Goal: Information Seeking & Learning: Check status

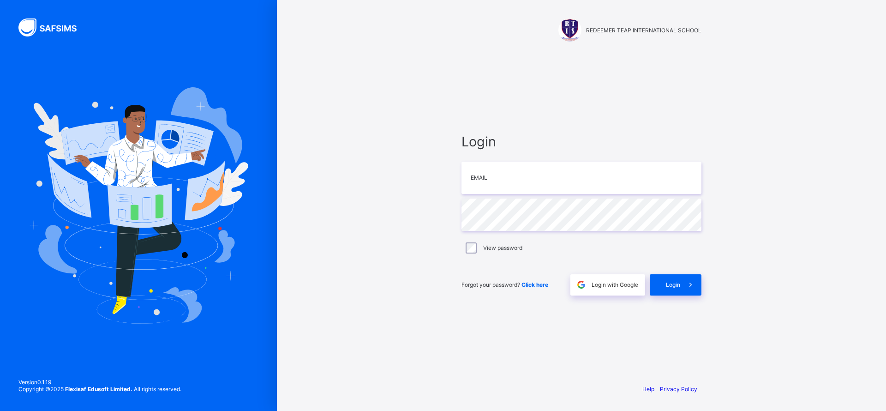
type input "**********"
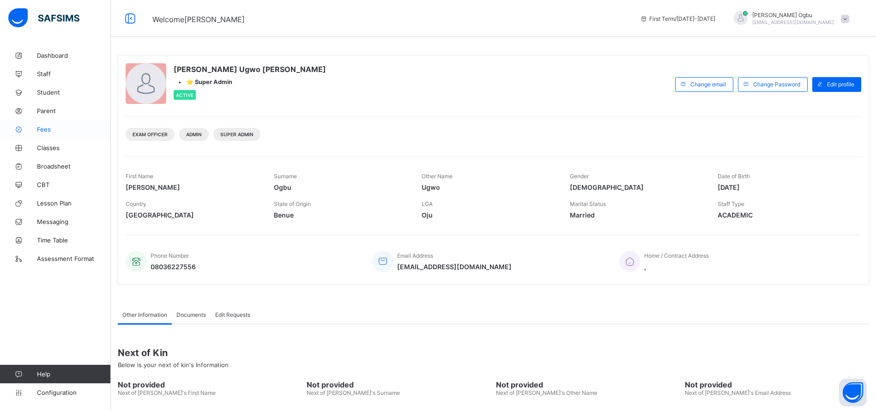
click at [50, 129] on span "Fees" at bounding box center [74, 129] width 74 height 7
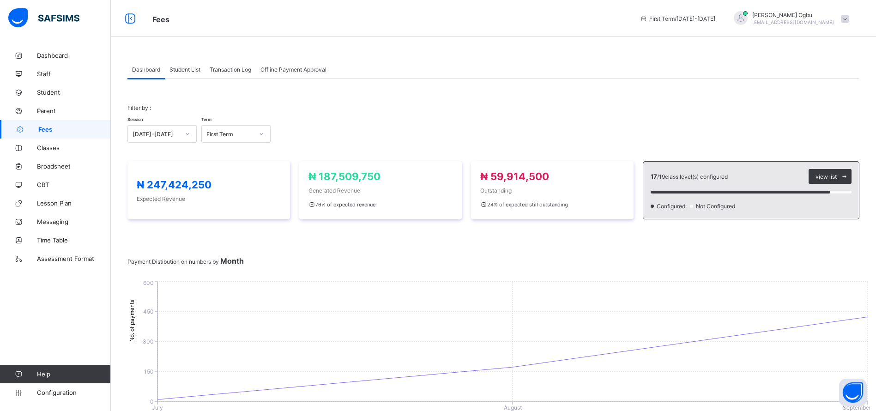
click at [228, 73] on div "Transaction Log" at bounding box center [230, 69] width 51 height 18
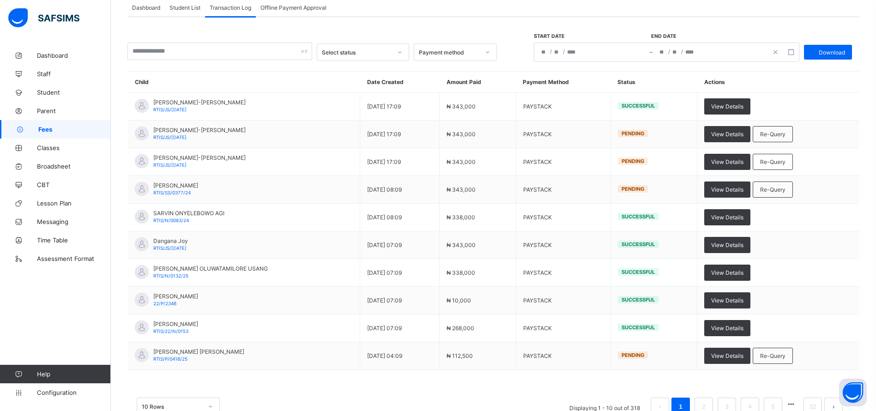
scroll to position [90, 0]
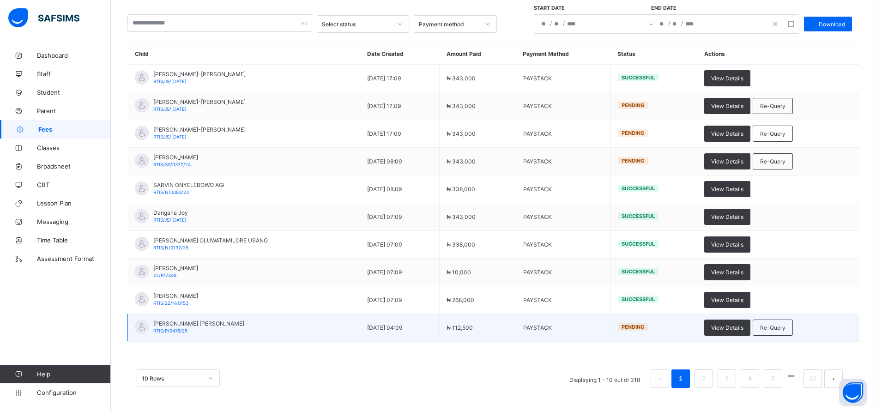
click at [162, 332] on span "RTIS/P/0416/25" at bounding box center [170, 331] width 34 height 6
click at [732, 328] on span "View Details" at bounding box center [727, 327] width 32 height 7
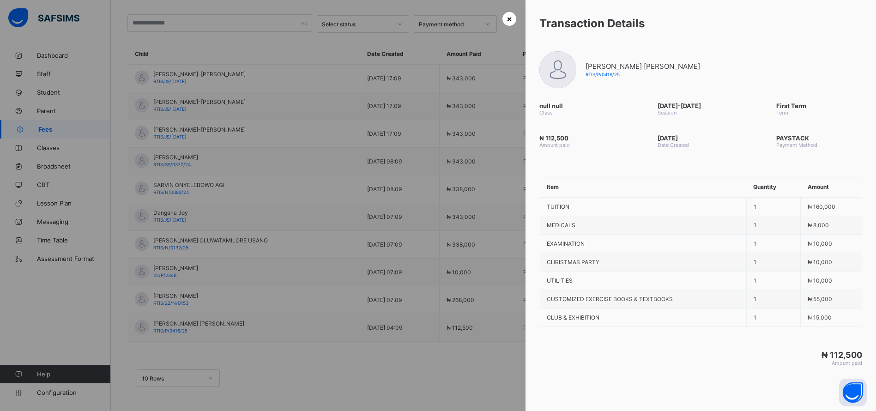
click at [502, 18] on div "×" at bounding box center [509, 19] width 14 height 14
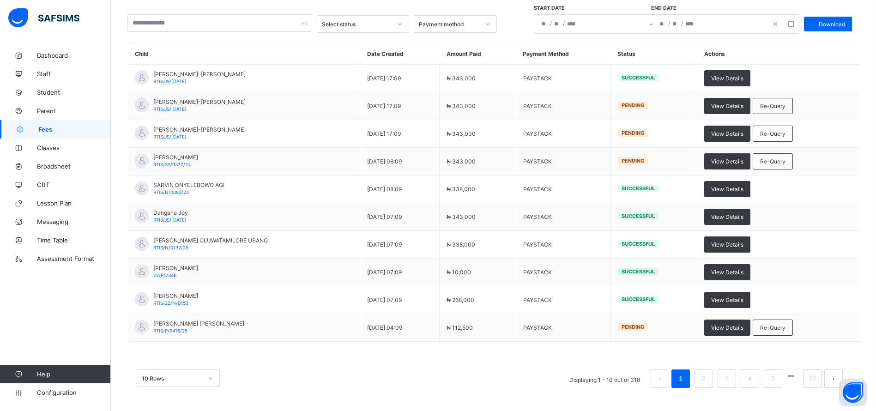
click at [500, 18] on div "Select status Payment method Start date End date / / – / / Download" at bounding box center [493, 19] width 732 height 29
click at [708, 373] on link "2" at bounding box center [703, 379] width 9 height 12
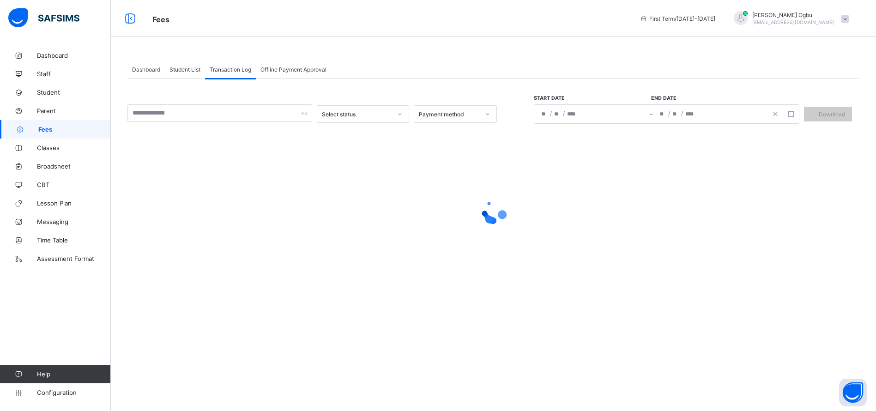
scroll to position [0, 0]
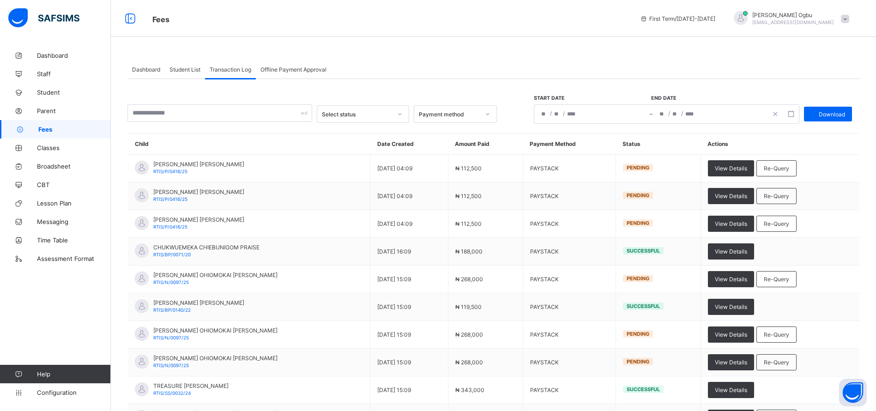
click at [716, 373] on td "View Details Re-Query" at bounding box center [779, 363] width 159 height 28
click at [181, 71] on span "Student List" at bounding box center [184, 69] width 31 height 7
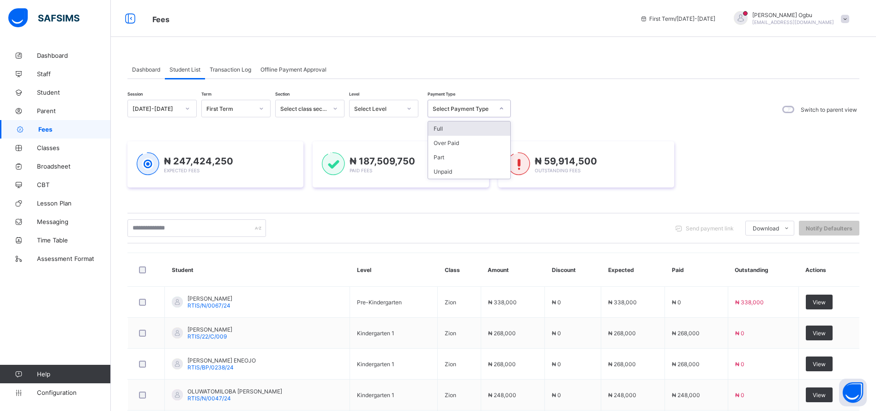
click at [442, 106] on div "Select Payment Type" at bounding box center [463, 108] width 61 height 7
click at [445, 129] on div "Full" at bounding box center [469, 128] width 82 height 14
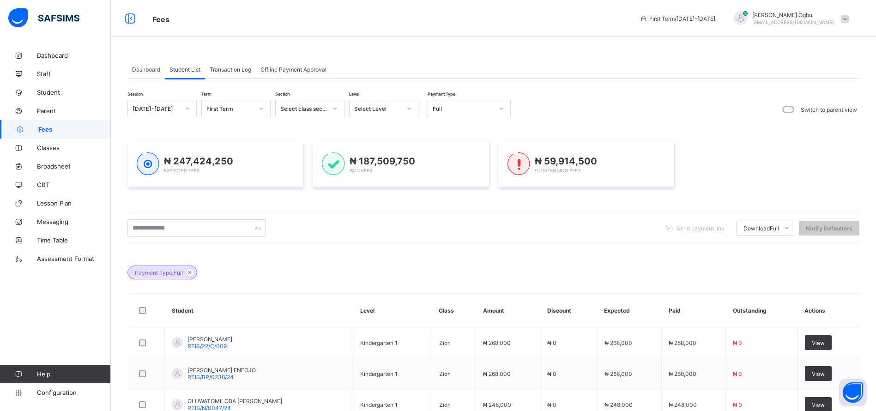
click at [669, 94] on div "Session 2025-2026 Term First Term Section Select class section Level Select Lev…" at bounding box center [493, 378] width 732 height 599
click at [436, 104] on div "Full" at bounding box center [460, 108] width 65 height 13
click at [439, 155] on div "Part" at bounding box center [469, 157] width 82 height 14
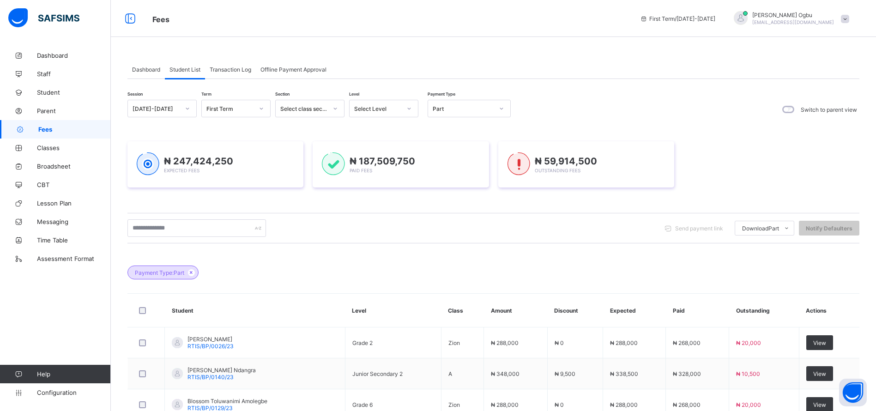
click at [609, 95] on div "Session 2025-2026 Term First Term Section Select class section Level Select Lev…" at bounding box center [493, 378] width 732 height 599
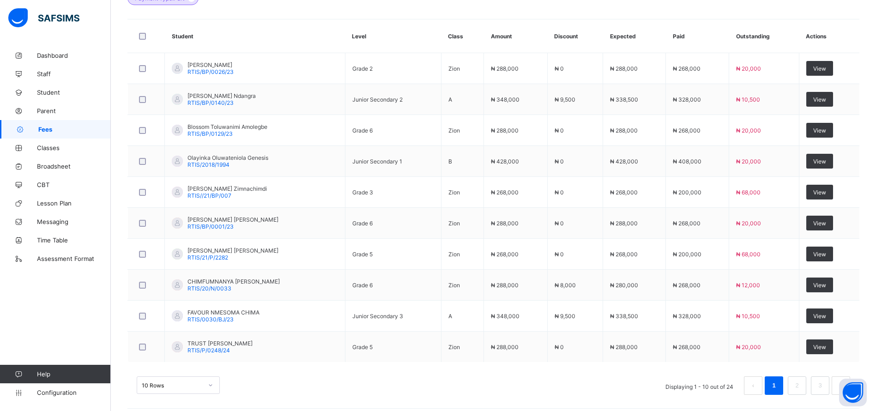
scroll to position [281, 0]
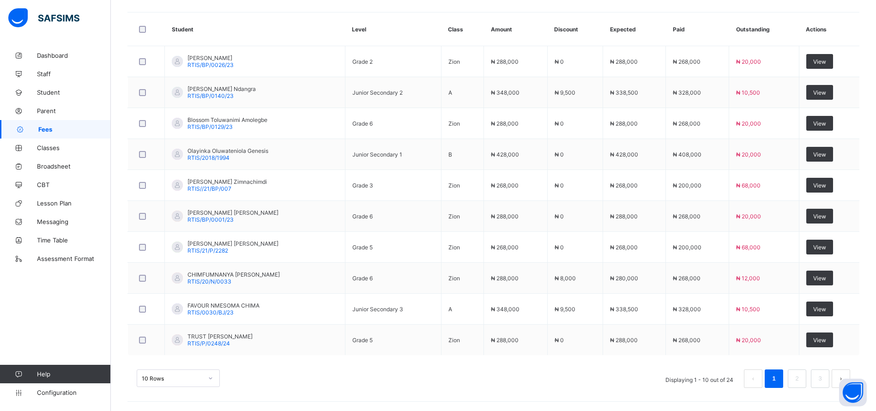
click at [465, 379] on div "10 Rows Displaying 1 - 10 out of 24 1 2 3" at bounding box center [493, 378] width 713 height 18
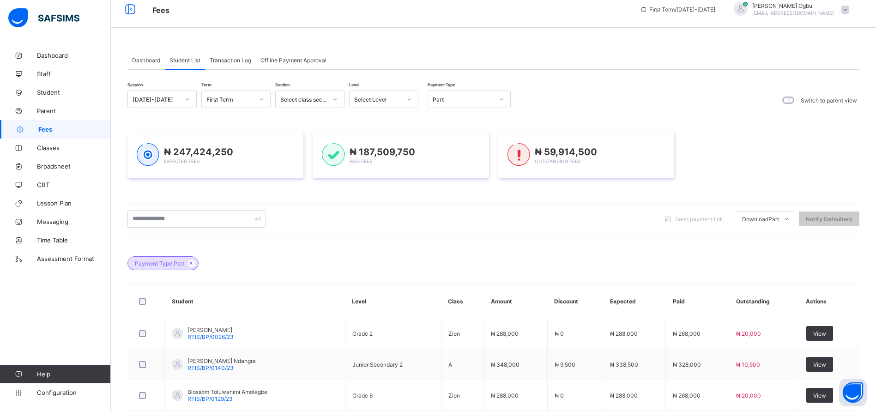
scroll to position [9, 0]
click at [464, 134] on div "Over Paid" at bounding box center [469, 134] width 82 height 14
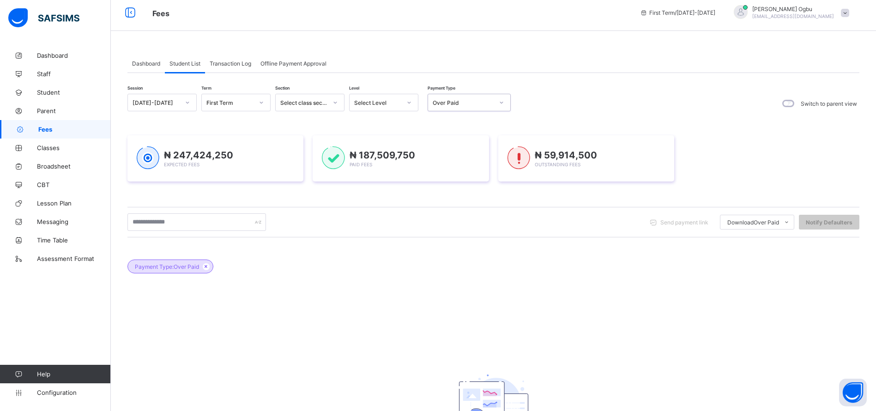
scroll to position [4, 0]
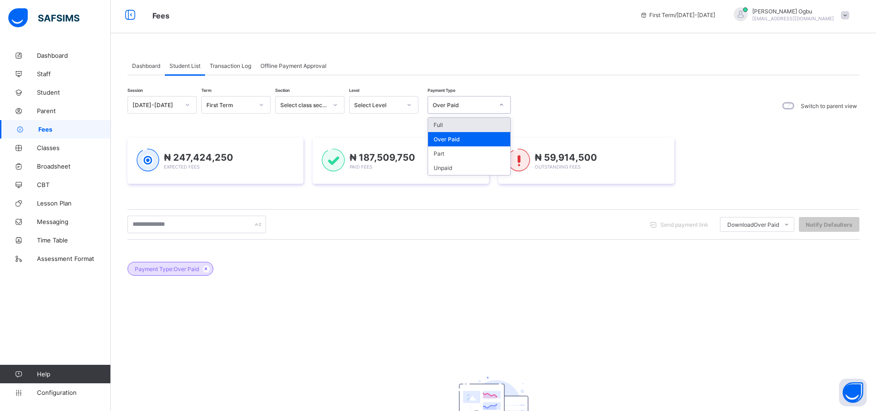
click at [454, 125] on div "Full" at bounding box center [469, 125] width 82 height 14
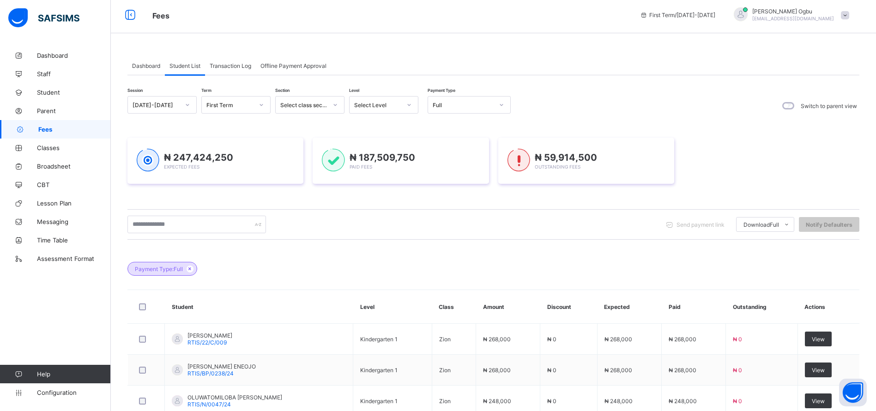
click at [782, 150] on div "₦ 247,424,250 Expected Fees ₦ 187,509,750 Paid Fees ₦ 59,914,500 Outstanding Fe…" at bounding box center [493, 161] width 732 height 46
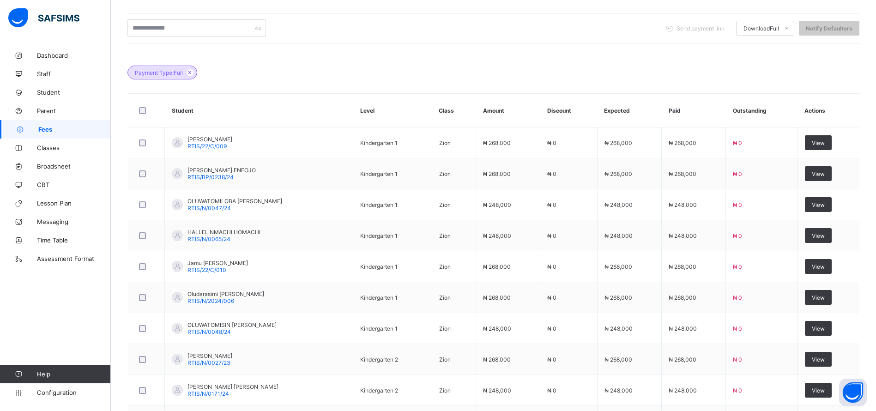
scroll to position [281, 0]
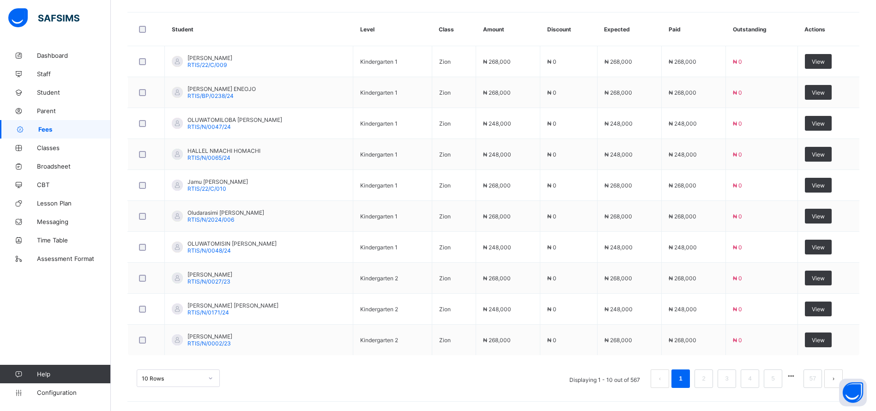
click at [550, 374] on div "10 Rows Displaying 1 - 10 out of 567 1 2 3 4 5 57" at bounding box center [493, 378] width 713 height 18
click at [403, 383] on div "10 Rows Displaying 1 - 10 out of 567 1 2 3 4 5 57" at bounding box center [493, 378] width 713 height 18
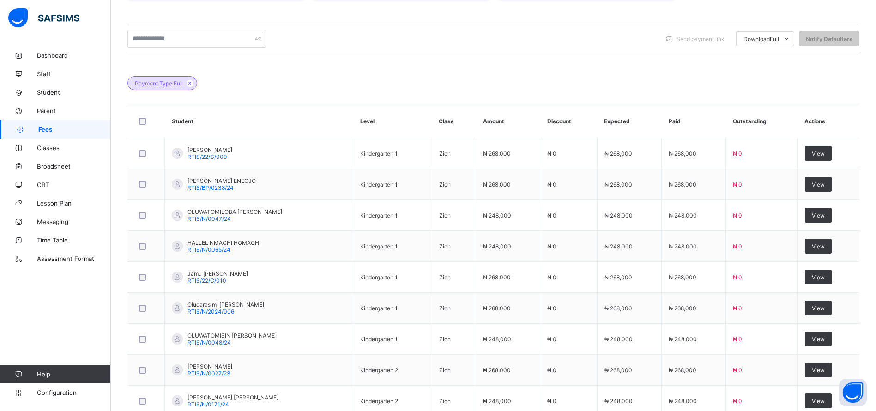
scroll to position [0, 0]
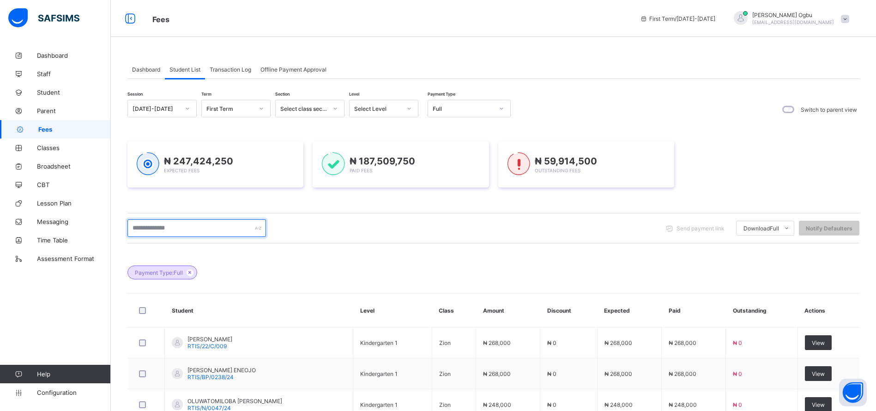
click at [166, 226] on input "text" at bounding box center [196, 228] width 138 height 18
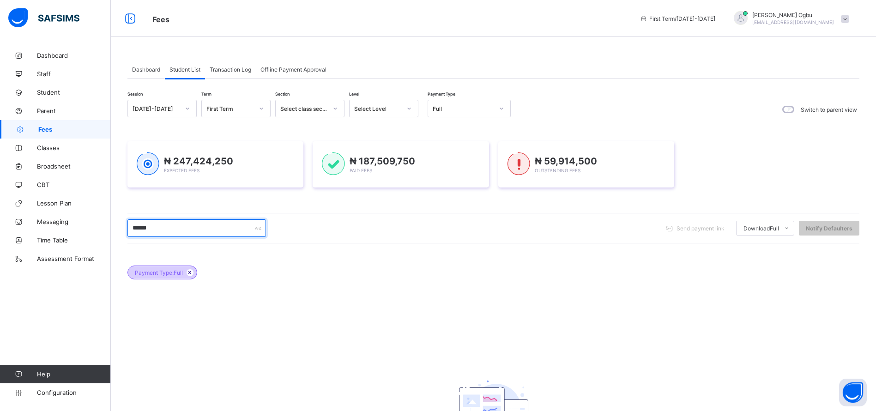
type input "******"
click at [191, 273] on icon at bounding box center [190, 273] width 8 height 6
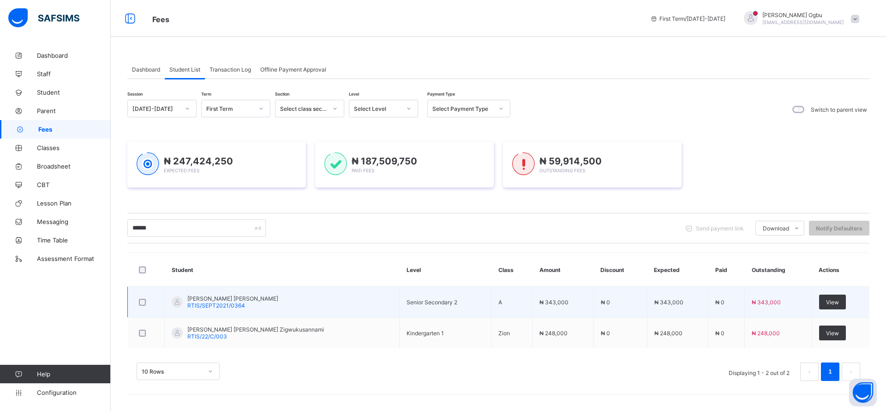
click at [205, 308] on span "RTIS/SEPT2021/0364" at bounding box center [216, 305] width 58 height 7
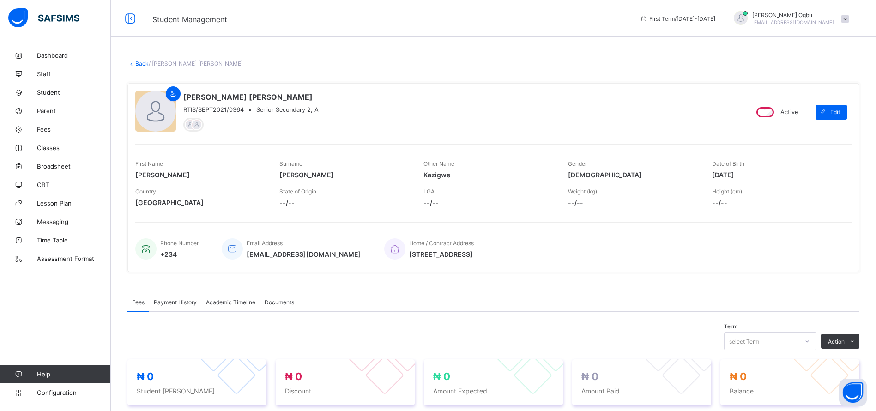
click at [143, 64] on link "Back" at bounding box center [141, 63] width 13 height 7
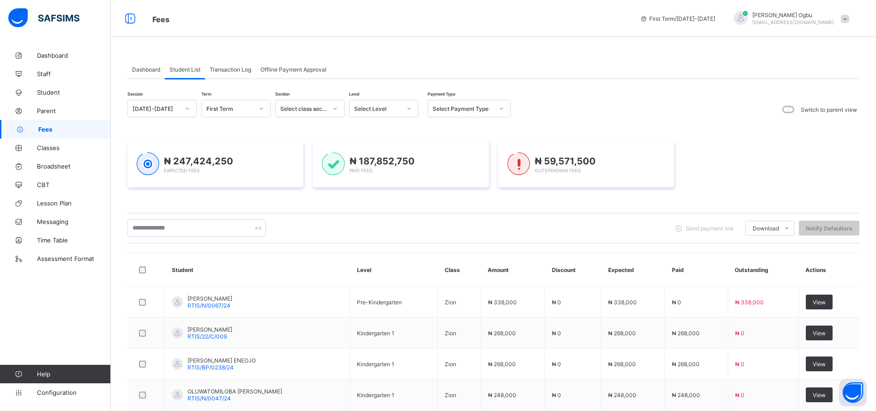
click at [173, 210] on div "Session 2025-2026 Term First Term Section Select class section Level Select Lev…" at bounding box center [493, 369] width 732 height 538
click at [176, 222] on input "text" at bounding box center [196, 228] width 138 height 18
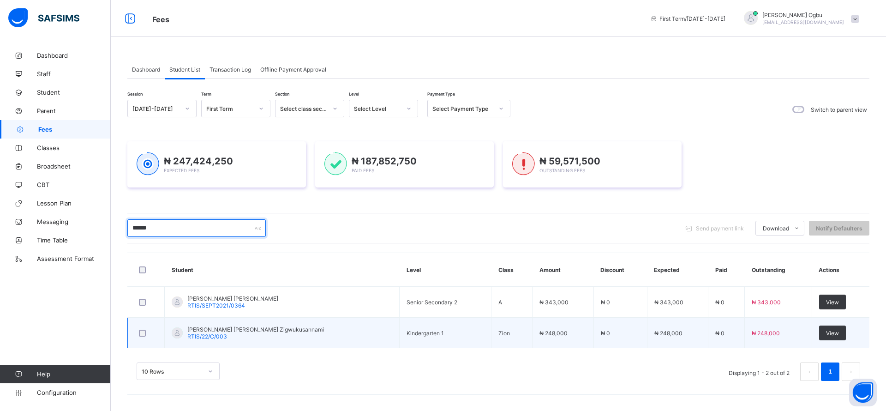
type input "******"
click at [222, 336] on span "RTIS/22/C/003" at bounding box center [207, 336] width 40 height 7
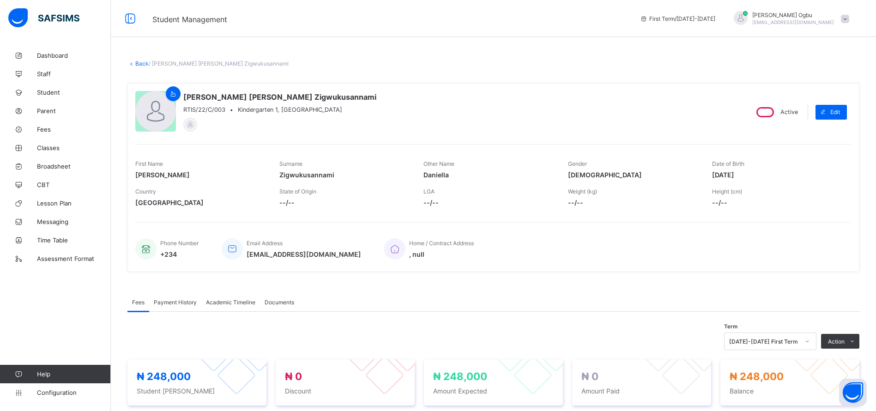
click at [175, 309] on div "Payment History" at bounding box center [175, 302] width 52 height 18
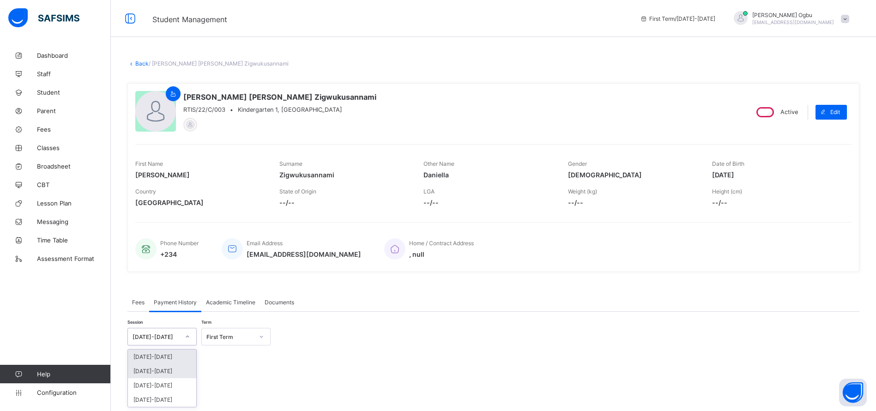
click at [152, 371] on div "2024-2025" at bounding box center [162, 371] width 68 height 14
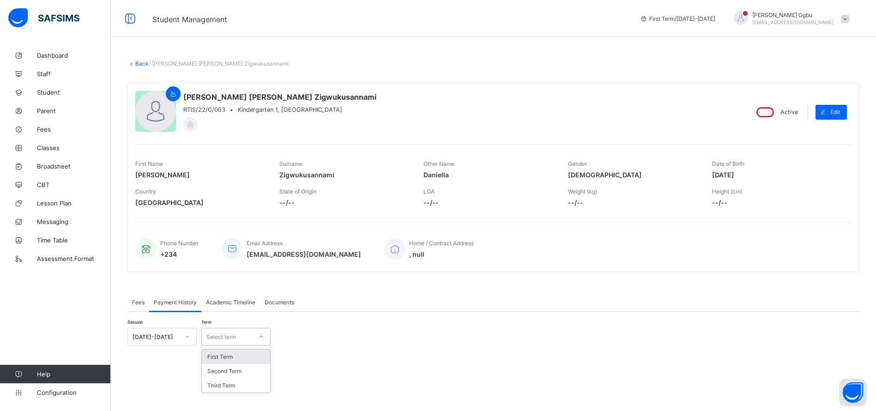
click at [241, 354] on div "First Term" at bounding box center [236, 356] width 68 height 14
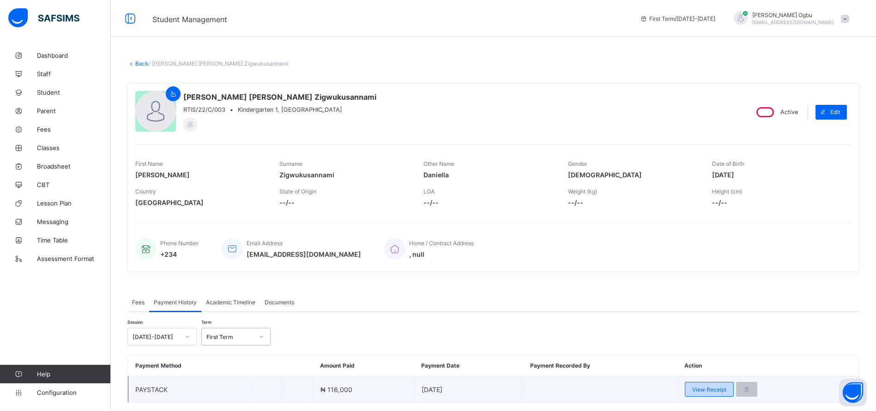
click at [707, 387] on span "View Receipt" at bounding box center [709, 389] width 34 height 7
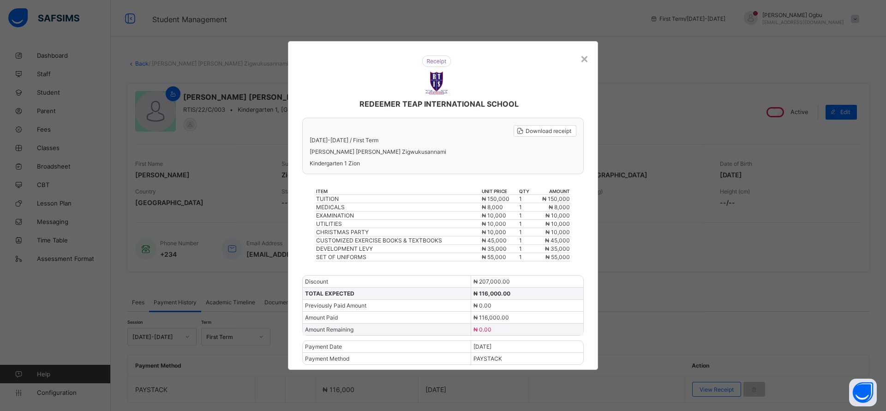
click at [594, 47] on div "REDEEMER TEAP INTERNATIONAL SCHOOL Download receipt 2024-2025 / First Term Clet…" at bounding box center [443, 205] width 310 height 329
click at [583, 60] on div "×" at bounding box center [584, 58] width 9 height 16
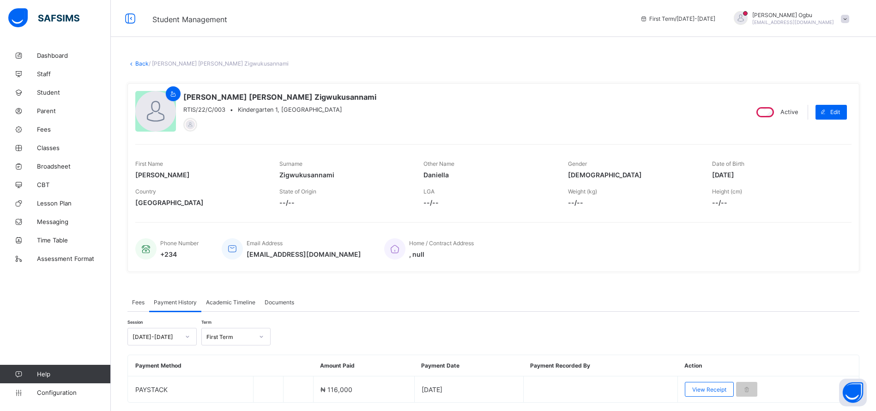
click at [137, 62] on link "Back" at bounding box center [141, 63] width 13 height 7
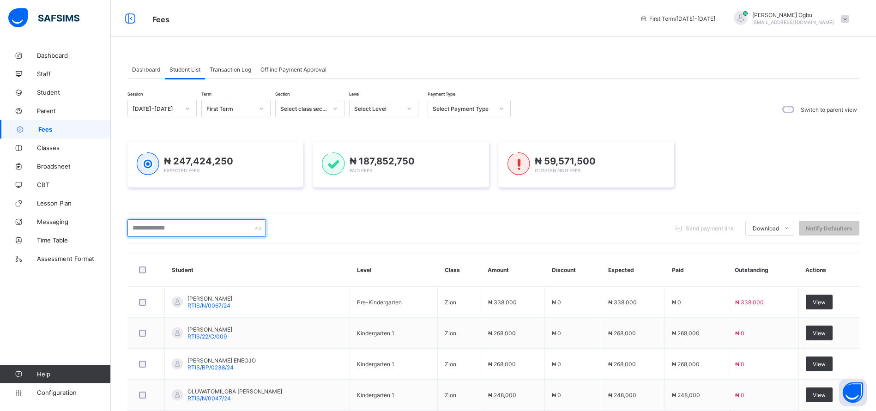
click at [174, 228] on input "text" at bounding box center [196, 228] width 138 height 18
click at [196, 229] on input "text" at bounding box center [196, 228] width 138 height 18
click at [183, 225] on input "text" at bounding box center [196, 228] width 138 height 18
click at [192, 227] on input "text" at bounding box center [196, 228] width 138 height 18
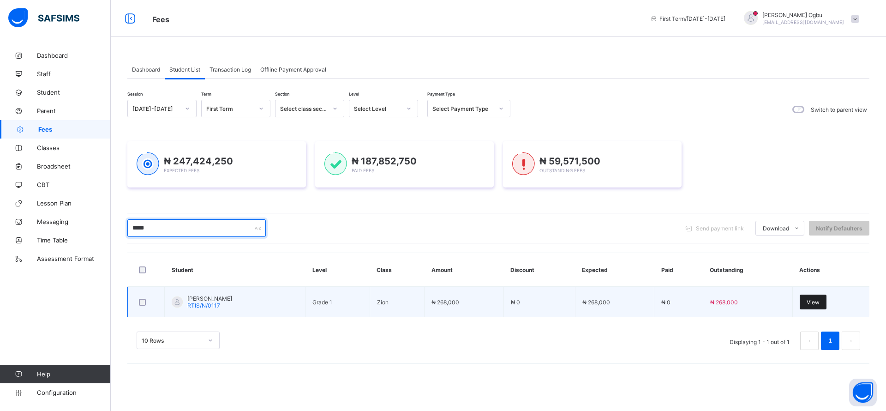
type input "*****"
click at [819, 300] on span "View" at bounding box center [813, 302] width 13 height 7
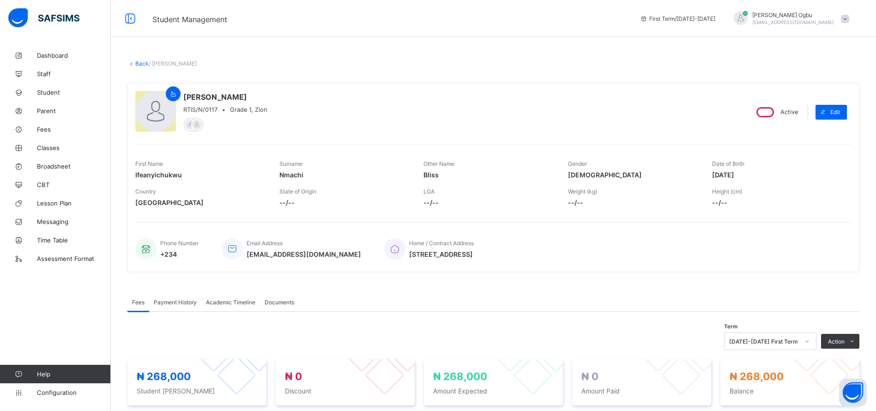
click at [172, 302] on span "Payment History" at bounding box center [175, 302] width 43 height 7
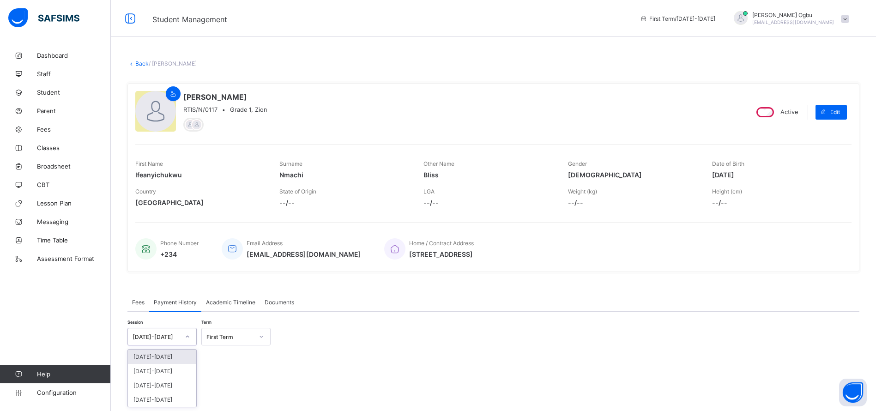
click at [172, 334] on div "[DATE]-[DATE]" at bounding box center [155, 336] width 47 height 7
click at [167, 373] on div "2024-2025" at bounding box center [162, 371] width 68 height 14
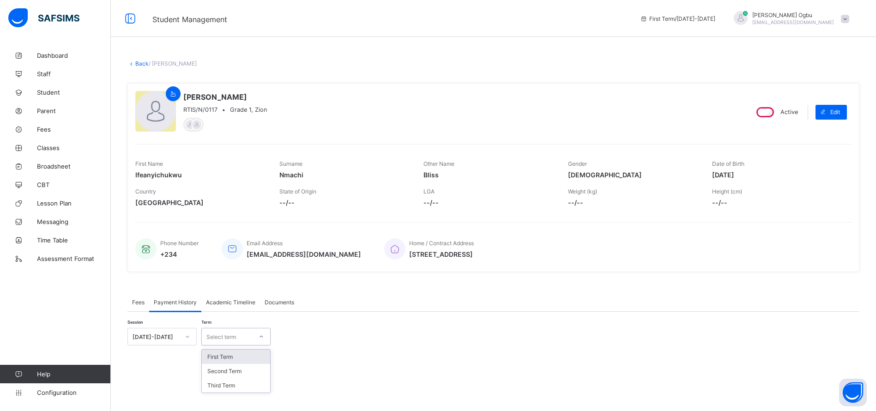
click at [235, 336] on div "Select term" at bounding box center [221, 337] width 30 height 18
click at [222, 355] on div "First Term" at bounding box center [236, 356] width 68 height 14
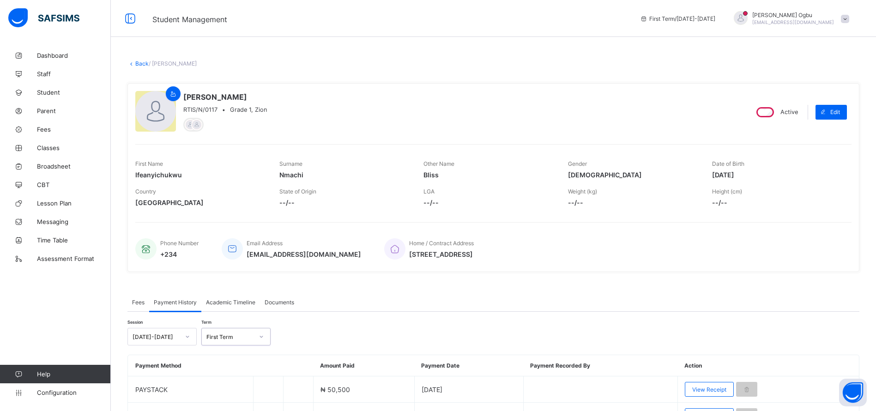
click at [143, 52] on div "× Delete Document This action would delete the document with name: from the sys…" at bounding box center [493, 256] width 765 height 420
click at [142, 64] on link "Back" at bounding box center [141, 63] width 13 height 7
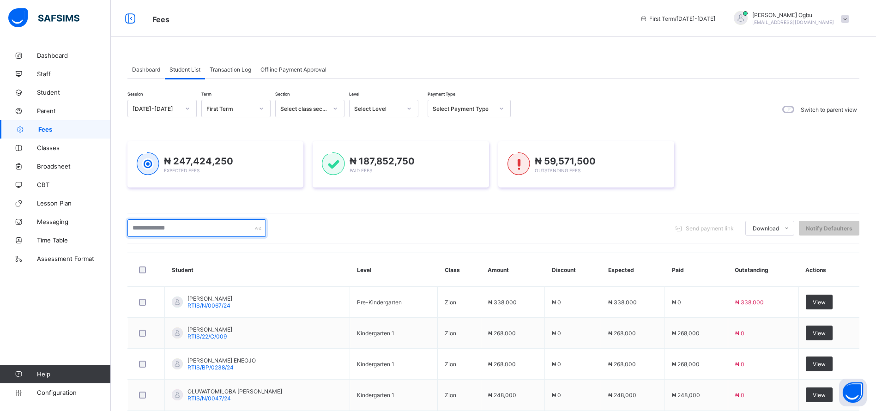
click at [184, 227] on input "text" at bounding box center [196, 228] width 138 height 18
click at [157, 226] on input "*****" at bounding box center [196, 228] width 138 height 18
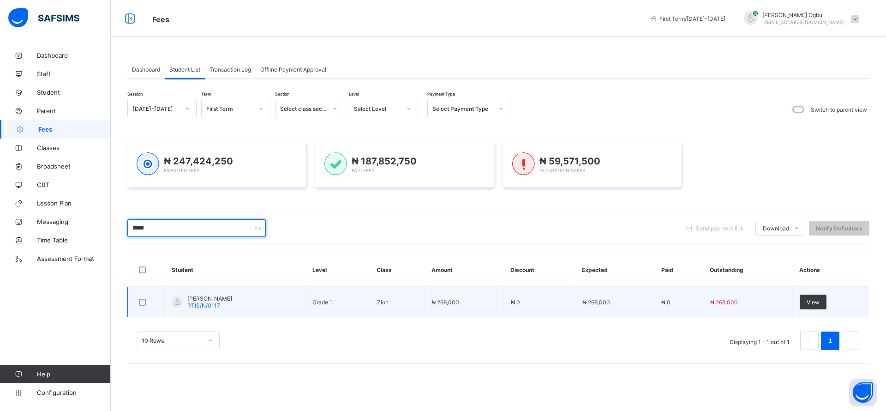
type input "*****"
click at [196, 309] on td "Ifeanyichukwu Bliss Nmachi RTIS/N/0117" at bounding box center [235, 302] width 141 height 31
click at [201, 306] on span "RTIS/N/0117" at bounding box center [203, 305] width 33 height 7
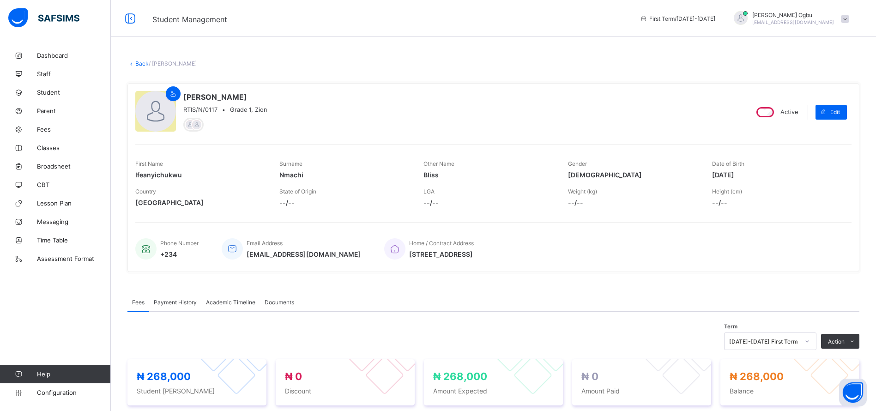
click at [191, 301] on span "Payment History" at bounding box center [175, 302] width 43 height 7
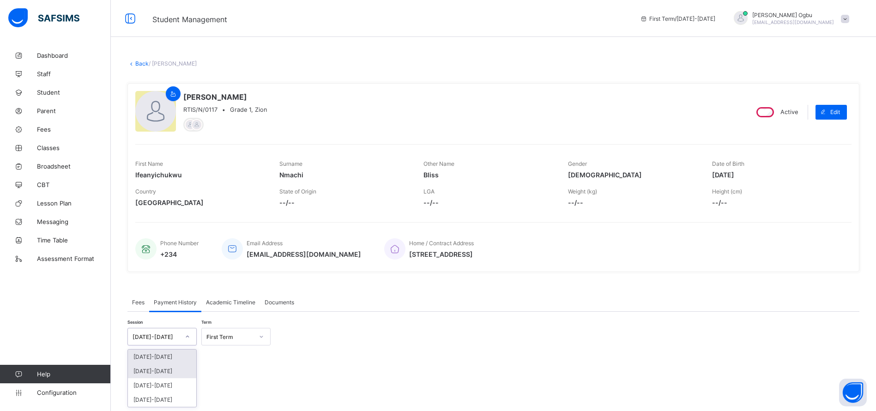
click at [162, 371] on div "2024-2025" at bounding box center [162, 371] width 68 height 14
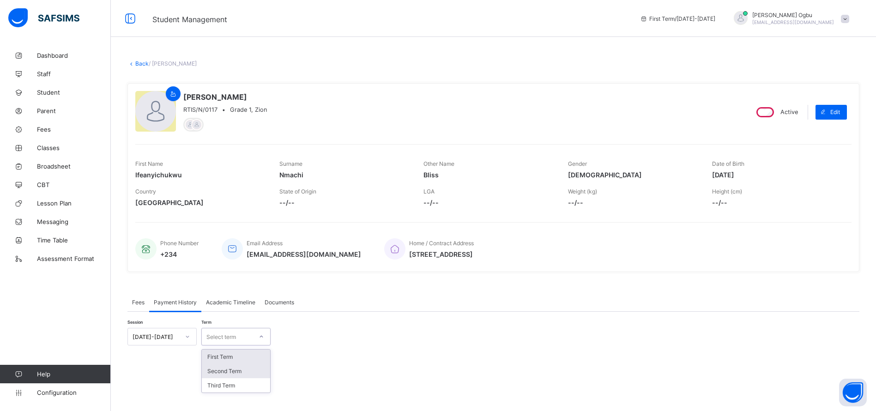
click at [226, 372] on div "Second Term" at bounding box center [236, 371] width 68 height 14
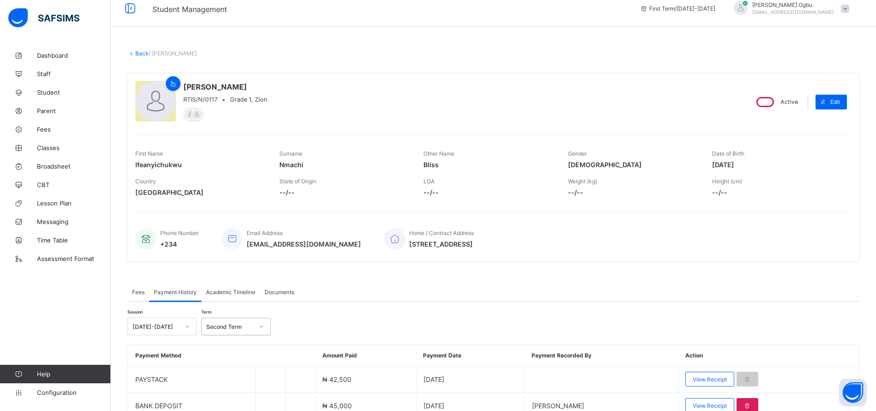
scroll to position [55, 0]
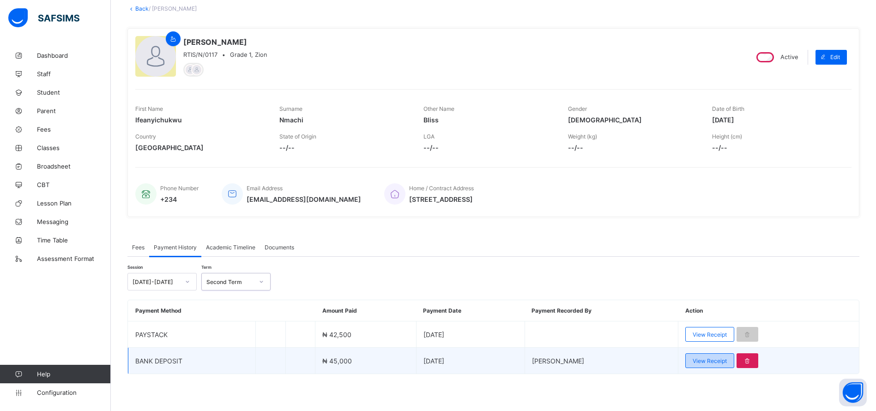
click at [715, 361] on span "View Receipt" at bounding box center [709, 360] width 34 height 7
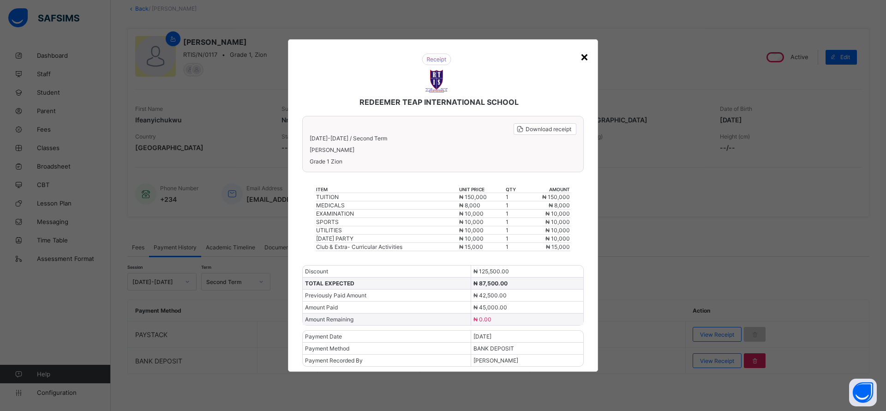
click at [585, 55] on div "×" at bounding box center [584, 56] width 9 height 16
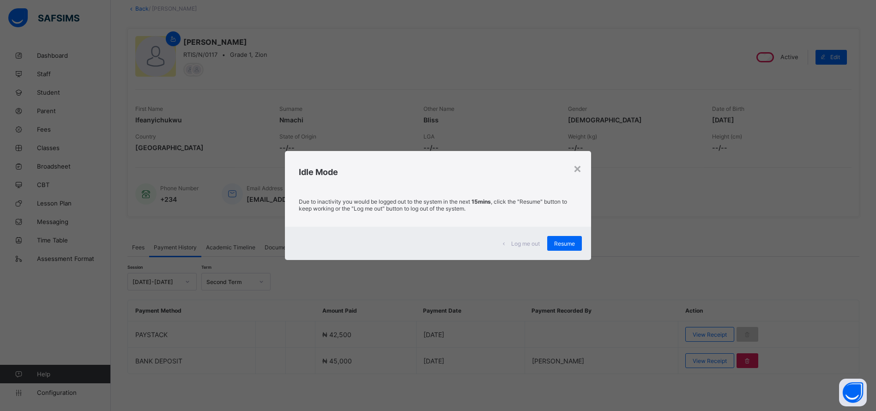
click at [228, 151] on div "× Idle Mode Due to inactivity you would be logged out to the system in the next…" at bounding box center [438, 205] width 876 height 411
click at [567, 241] on span "Resume" at bounding box center [564, 243] width 21 height 7
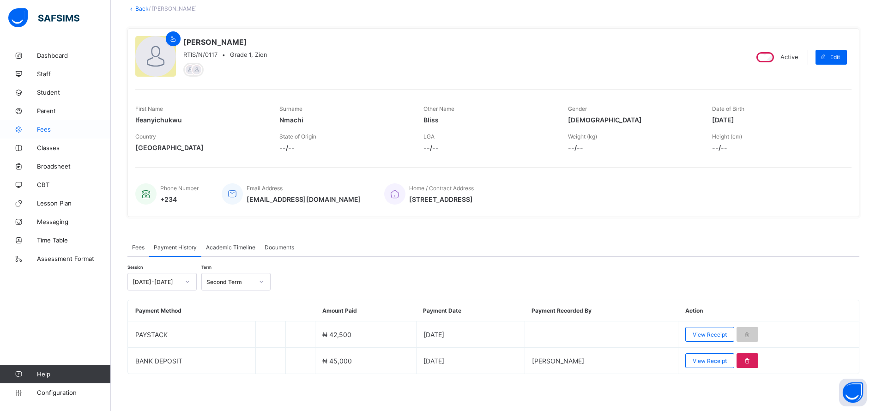
click at [40, 128] on span "Fees" at bounding box center [74, 129] width 74 height 7
